Goal: Task Accomplishment & Management: Use online tool/utility

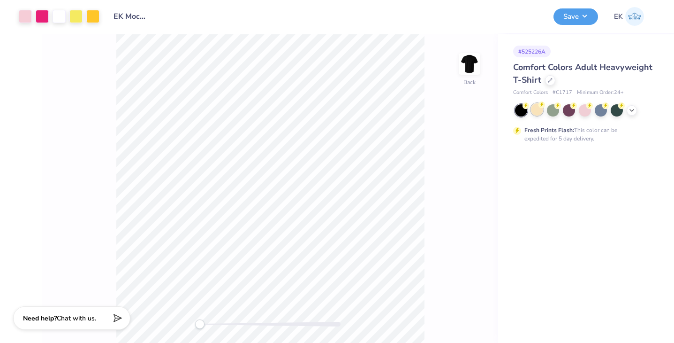
click at [538, 106] on div at bounding box center [537, 109] width 12 height 12
click at [571, 17] on button "Save" at bounding box center [576, 15] width 45 height 16
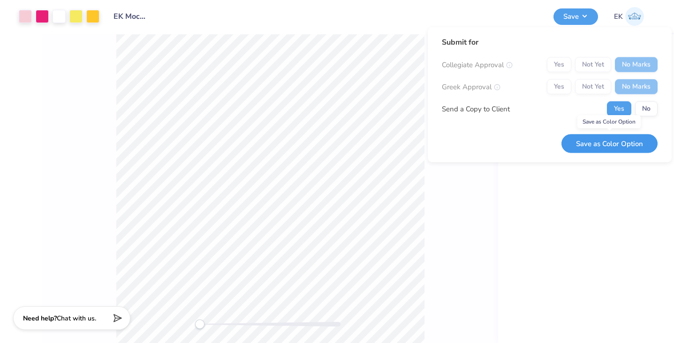
click at [599, 146] on button "Save as Color Option" at bounding box center [610, 143] width 96 height 19
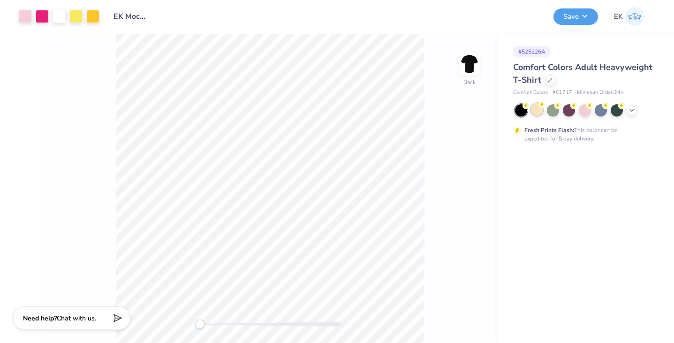
click at [541, 111] on div at bounding box center [537, 109] width 12 height 12
click at [565, 23] on button "Save" at bounding box center [576, 15] width 45 height 16
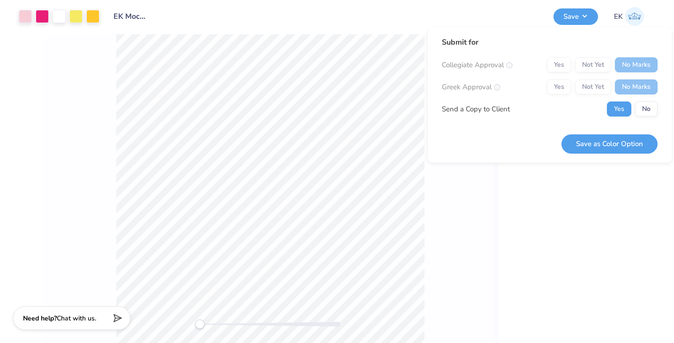
click at [566, 89] on div "Yes Not Yet No Marks" at bounding box center [602, 86] width 111 height 15
click at [563, 86] on div "Yes Not Yet No Marks" at bounding box center [602, 86] width 111 height 15
click at [592, 145] on button "Save as Color Option" at bounding box center [610, 143] width 96 height 19
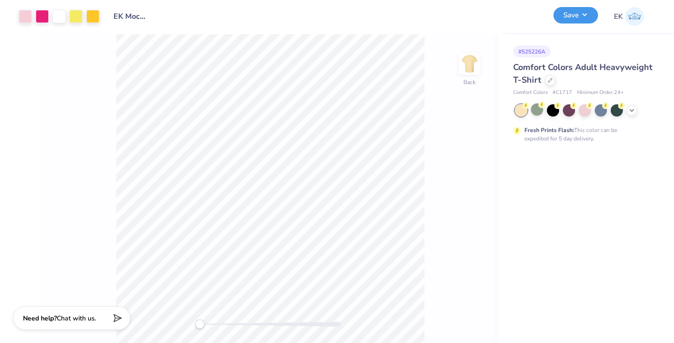
click at [574, 20] on button "Save" at bounding box center [576, 15] width 45 height 16
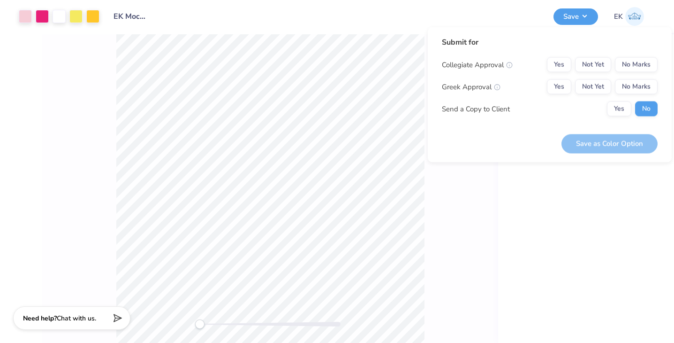
click at [512, 173] on div "# 525226A Comfort Colors Adult Heavyweight T-Shirt Comfort Colors # C1717 Minim…" at bounding box center [586, 188] width 176 height 308
